Goal: Answer question/provide support

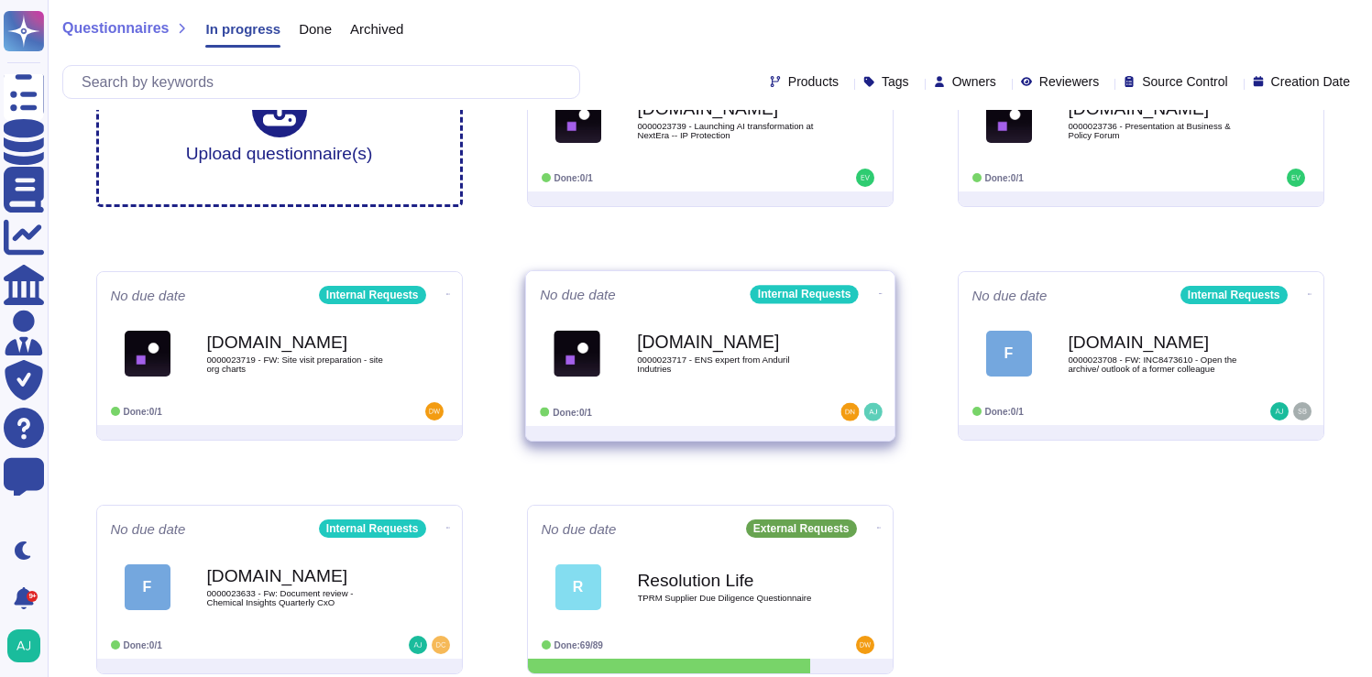
scroll to position [88, 0]
click at [768, 404] on div at bounding box center [823, 411] width 114 height 18
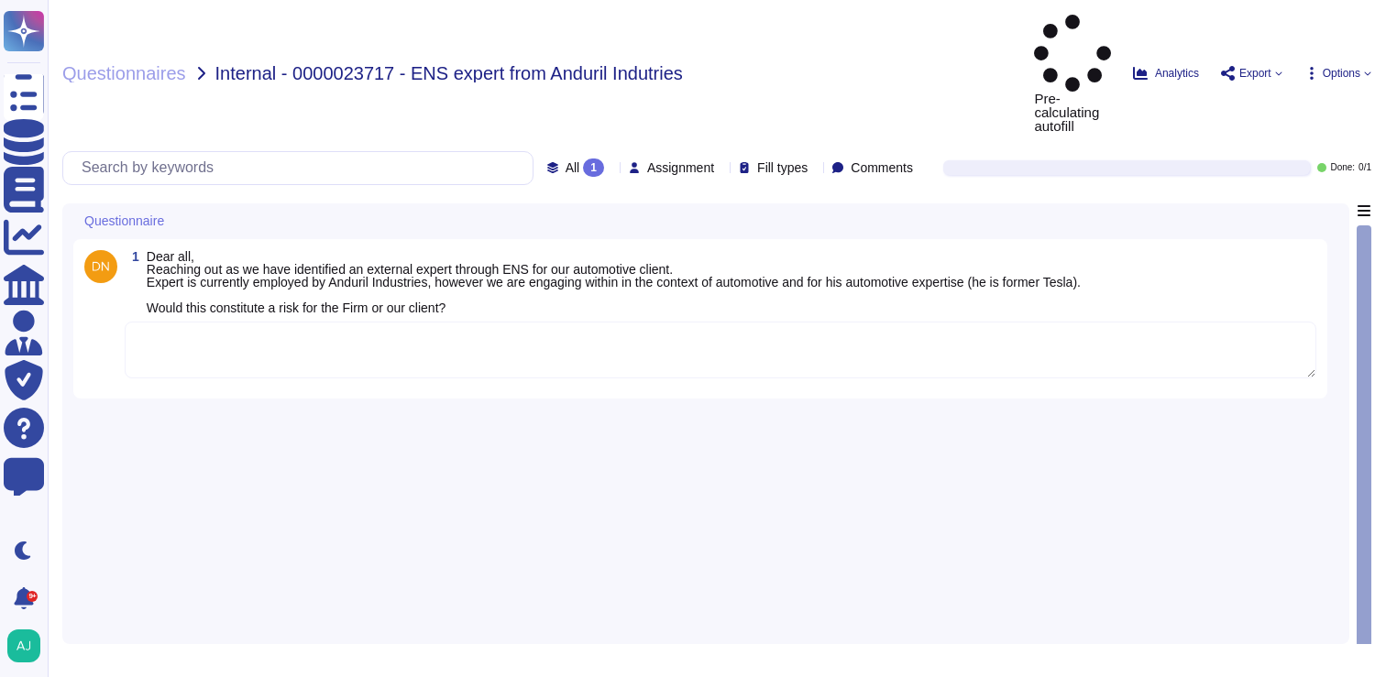
click at [554, 322] on textarea at bounding box center [720, 350] width 1191 height 57
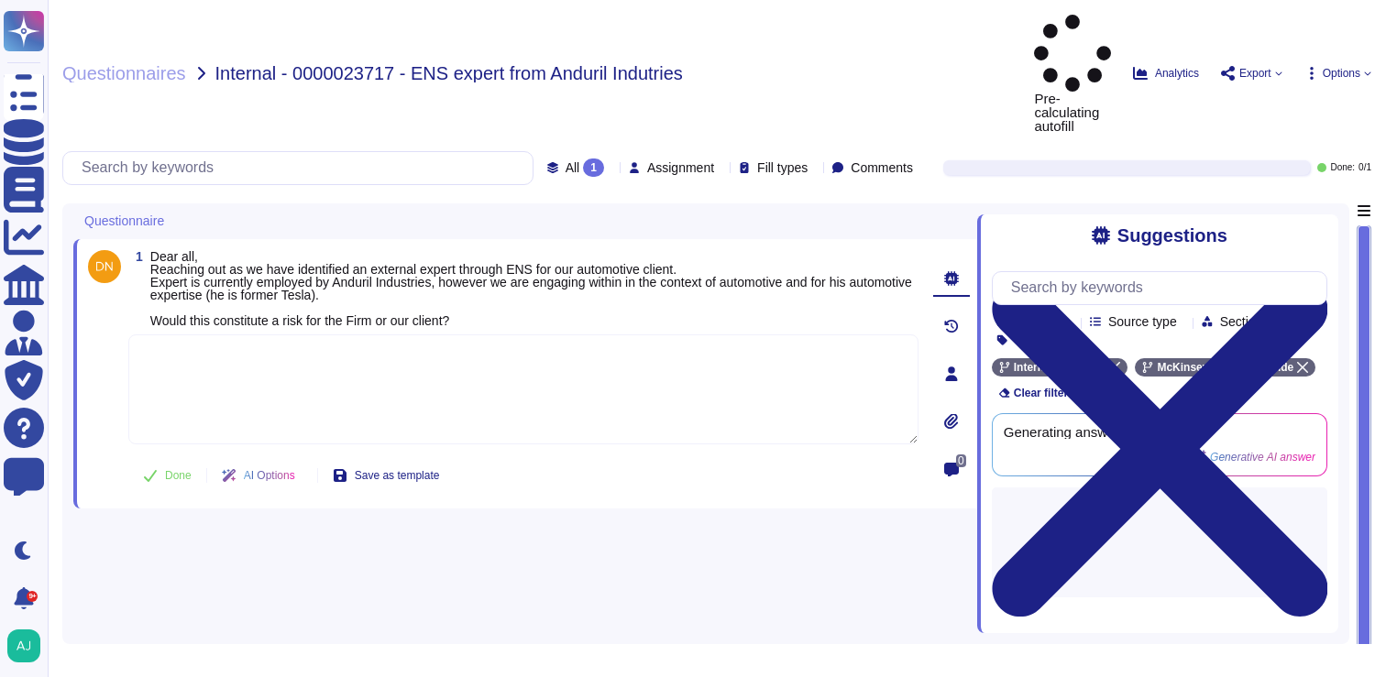
paste textarea "Let me loop in the ENS Risk Manager to provide guidance: Hi @ensriskmanager , I…"
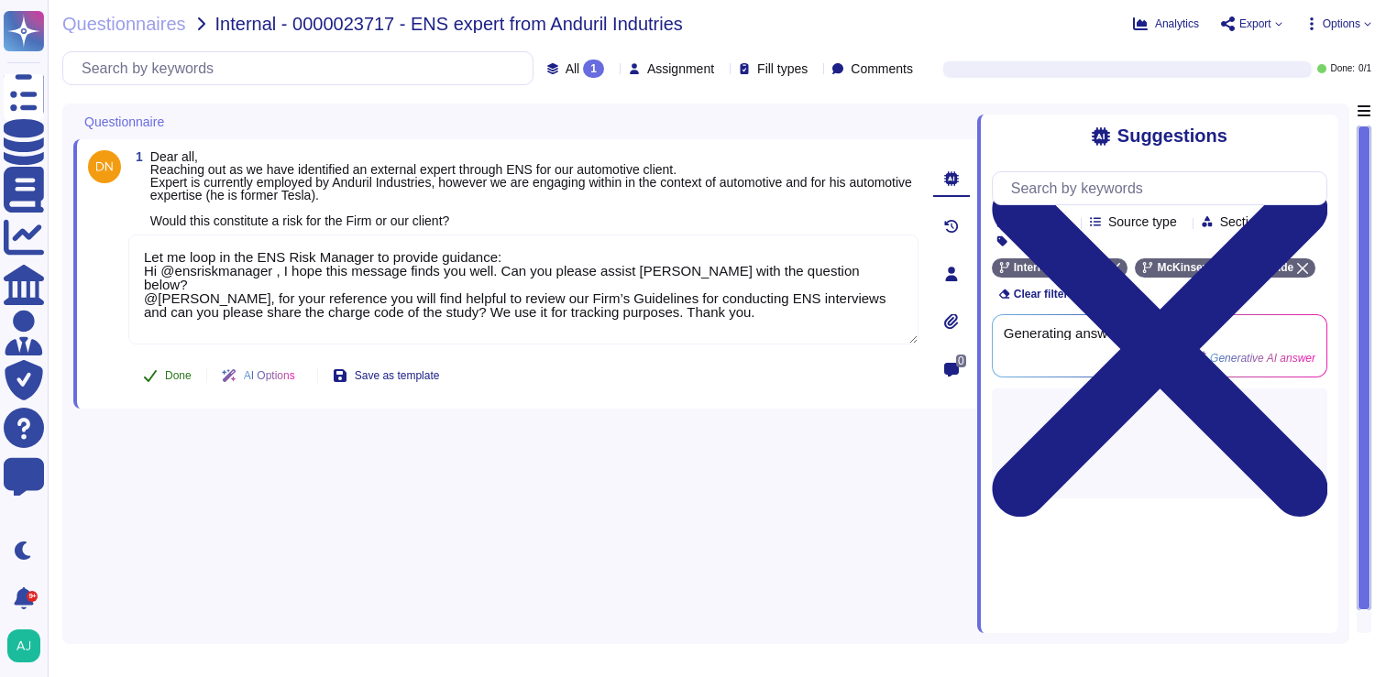
type textarea "Let me loop in the ENS Risk Manager to provide guidance: Hi @ensriskmanager , I…"
click at [195, 375] on button "Done" at bounding box center [167, 375] width 78 height 37
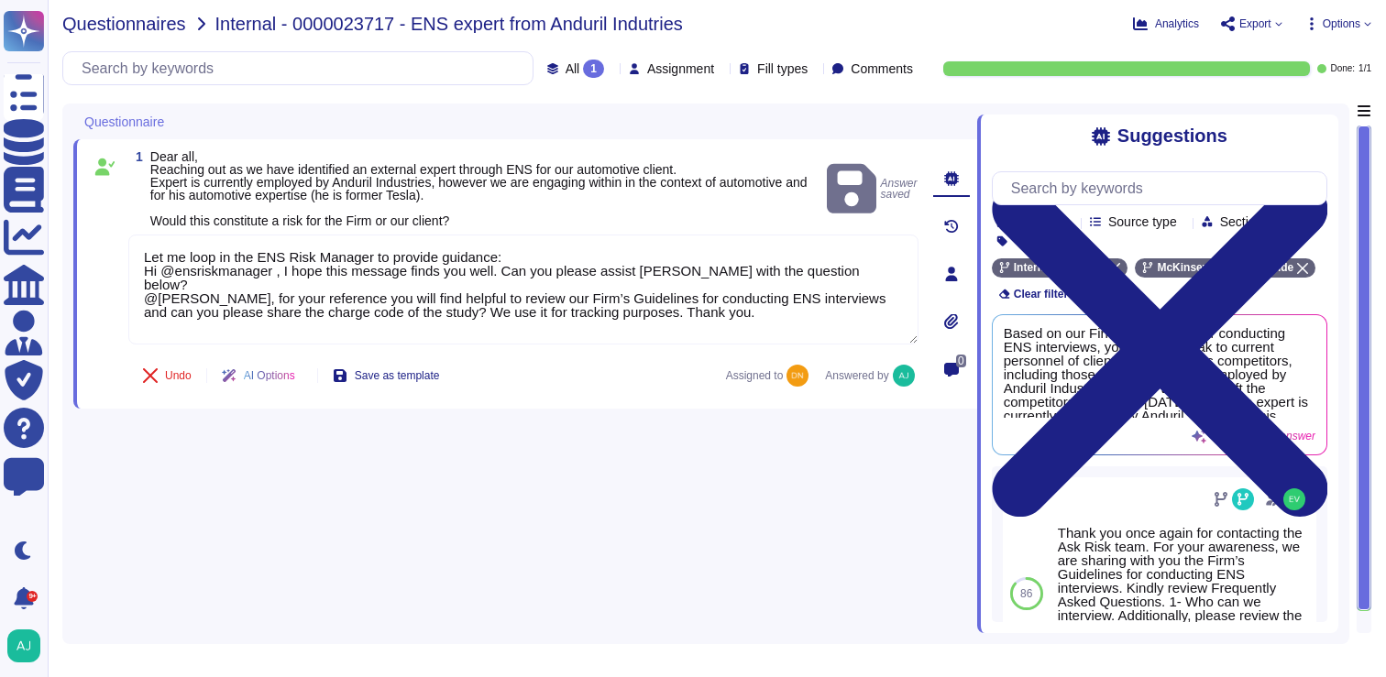
click at [142, 22] on span "Questionnaires" at bounding box center [124, 24] width 124 height 18
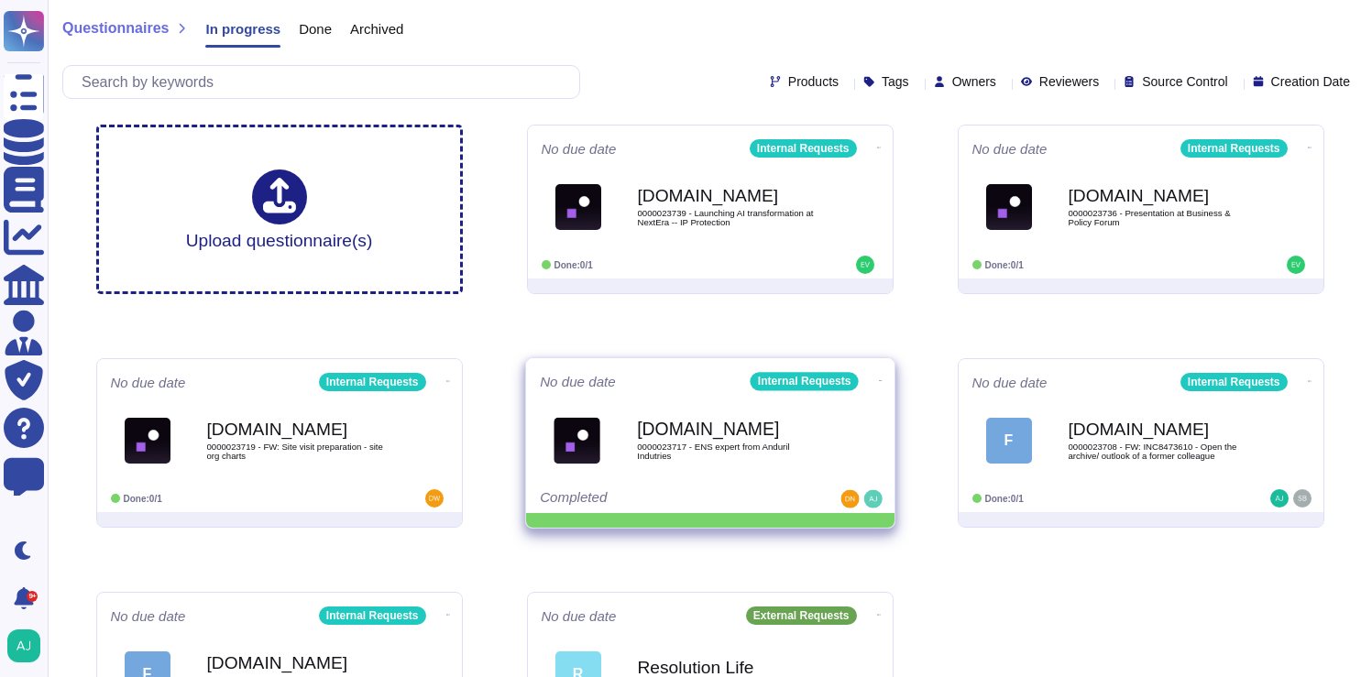
click at [878, 378] on icon at bounding box center [880, 380] width 4 height 5
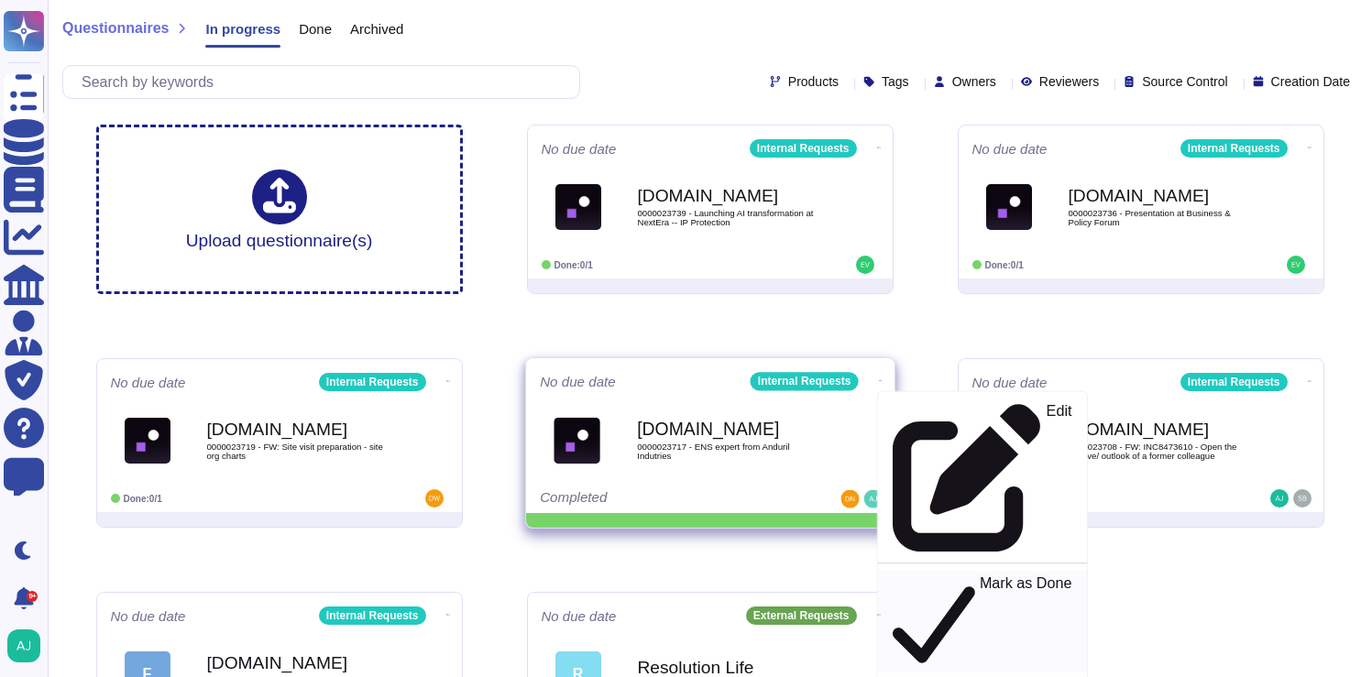
click at [979, 576] on p "Mark as Done" at bounding box center [1025, 622] width 93 height 93
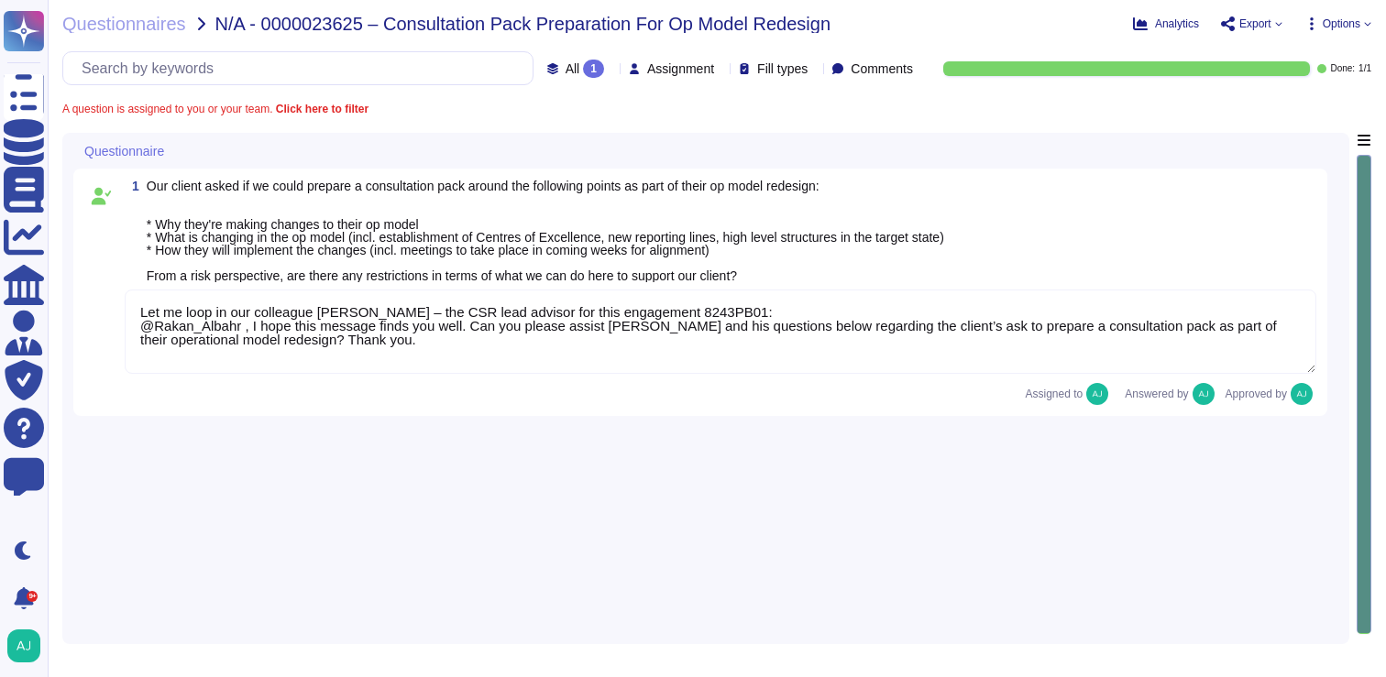
type textarea "Let me loop in our colleague [PERSON_NAME] – the CSR lead advisor for this enga…"
